Goal: Task Accomplishment & Management: Manage account settings

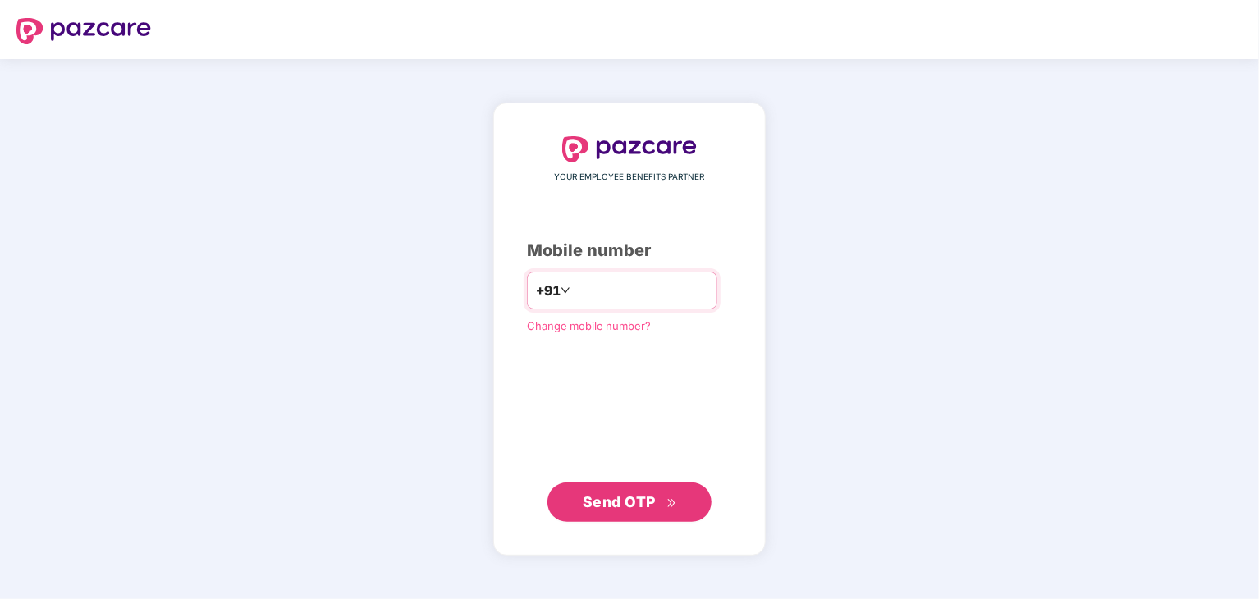
click at [593, 290] on input "number" at bounding box center [641, 290] width 135 height 26
type input "**********"
click at [639, 498] on span "Send OTP" at bounding box center [619, 500] width 73 height 17
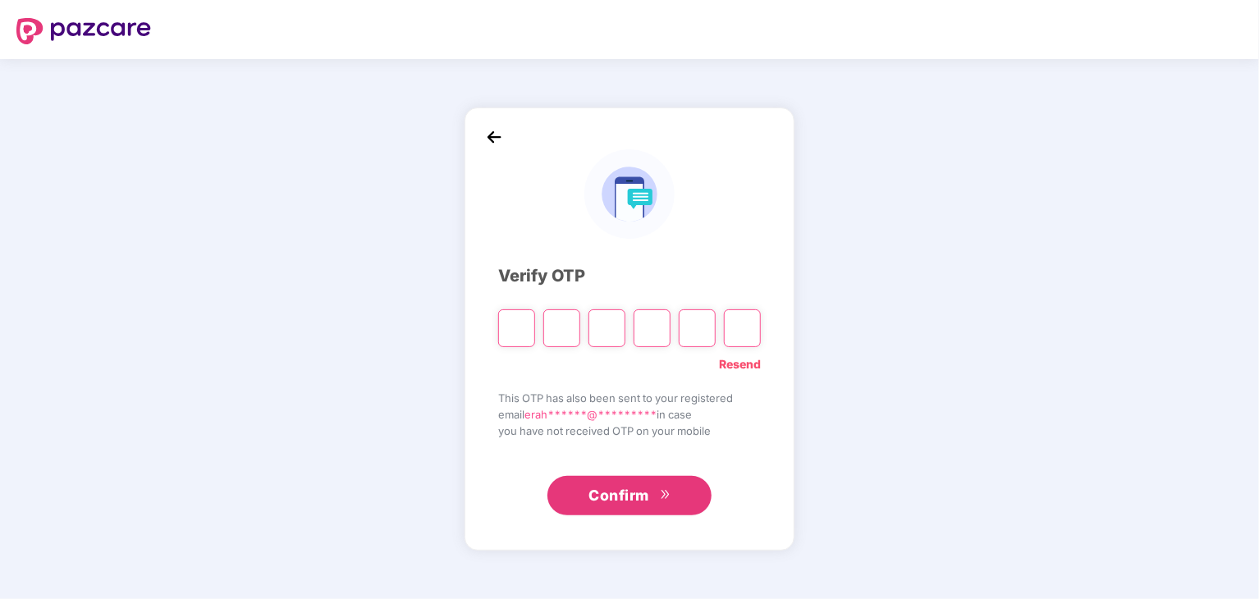
type input "*"
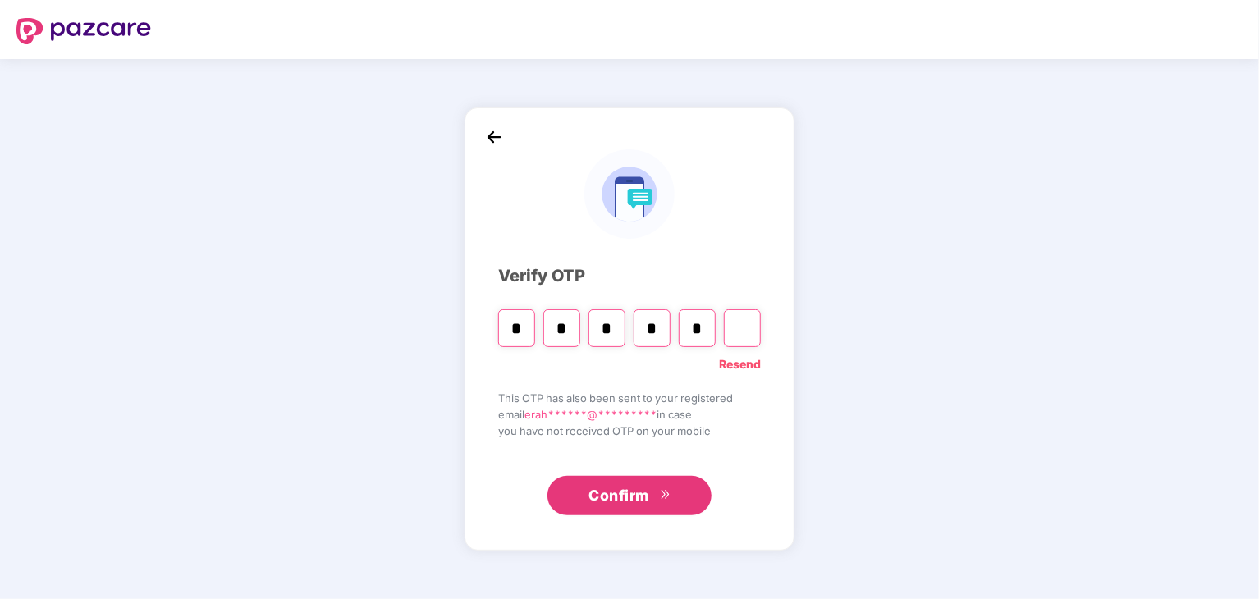
type input "*"
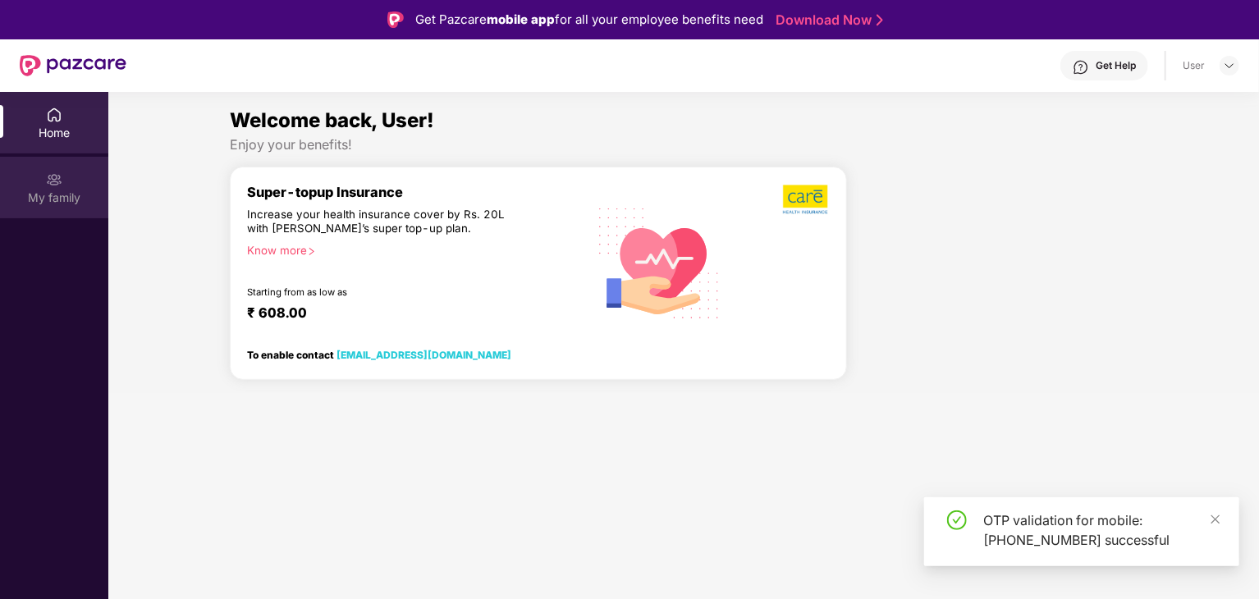
click at [59, 166] on div "My family" at bounding box center [54, 188] width 108 height 62
